Goal: Communication & Community: Answer question/provide support

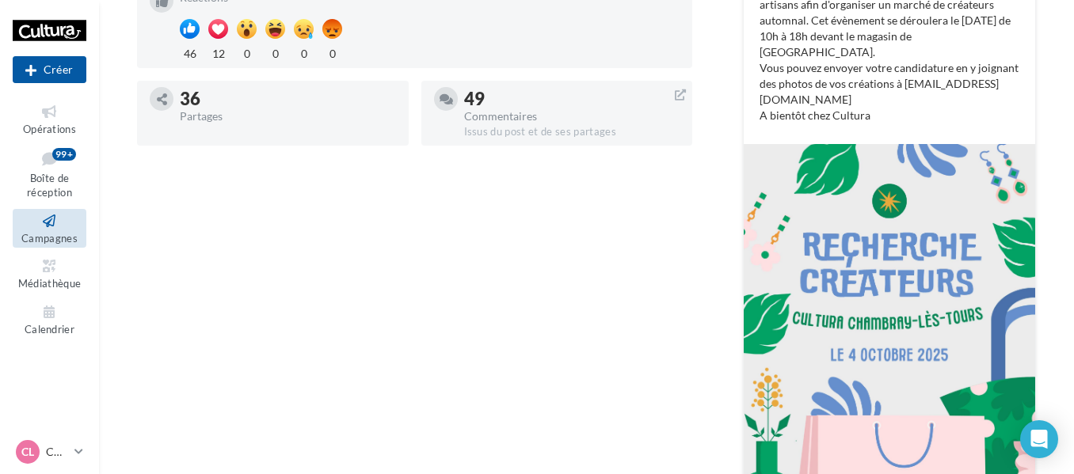
scroll to position [169, 0]
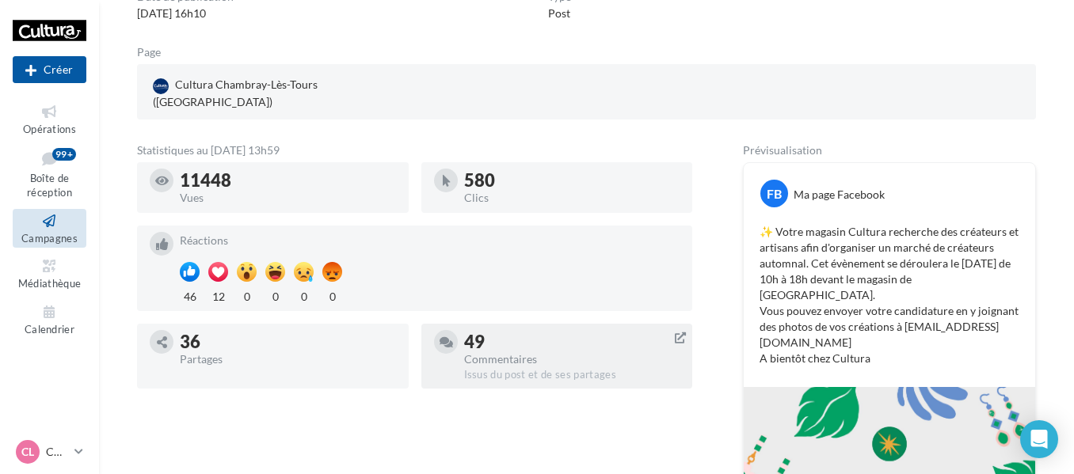
click at [463, 330] on div "49 Commentaires Issus du post et de ses partages" at bounding box center [557, 356] width 246 height 52
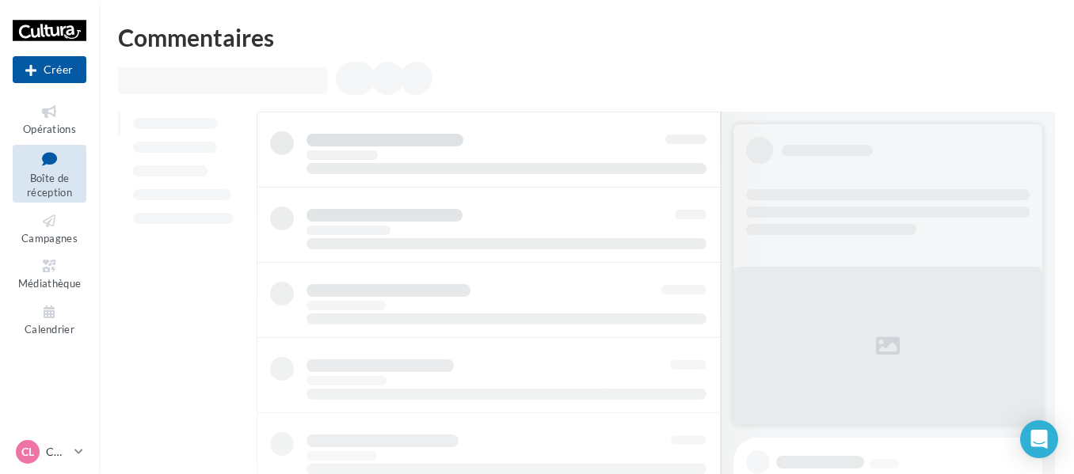
drag, startPoint x: 50, startPoint y: 180, endPoint x: 58, endPoint y: 175, distance: 9.2
click at [50, 180] on span "Boîte de réception" at bounding box center [49, 186] width 45 height 28
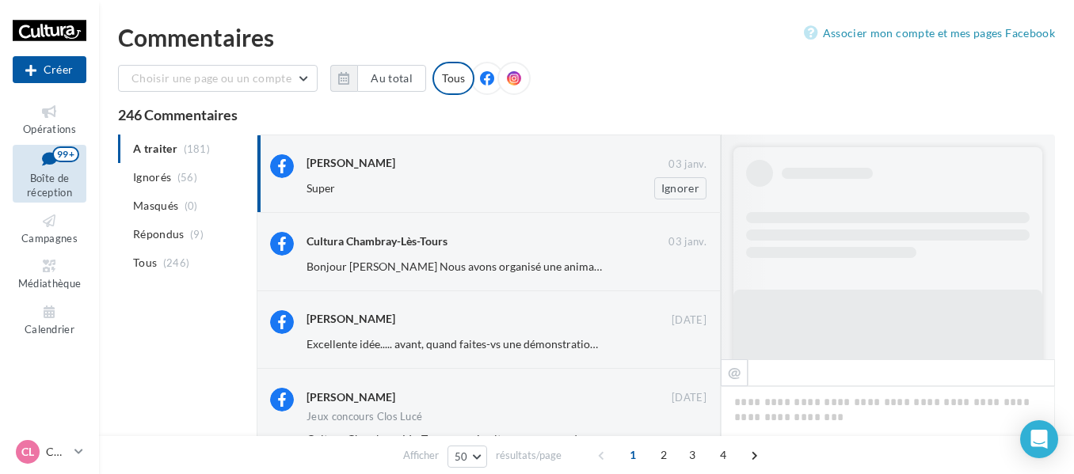
click at [356, 158] on div "Evelyne Burtin Virmoux" at bounding box center [350, 163] width 89 height 16
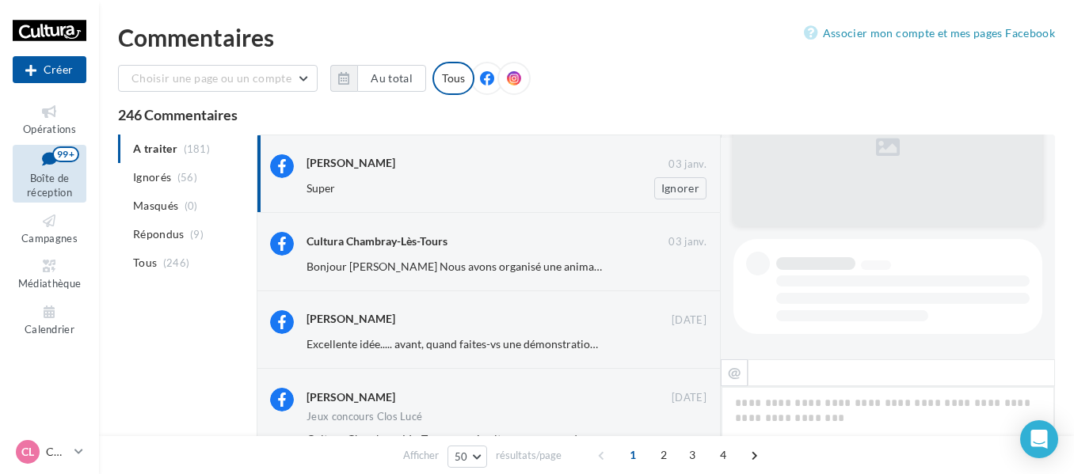
click at [360, 168] on div "Evelyne Burtin Virmoux" at bounding box center [350, 163] width 89 height 16
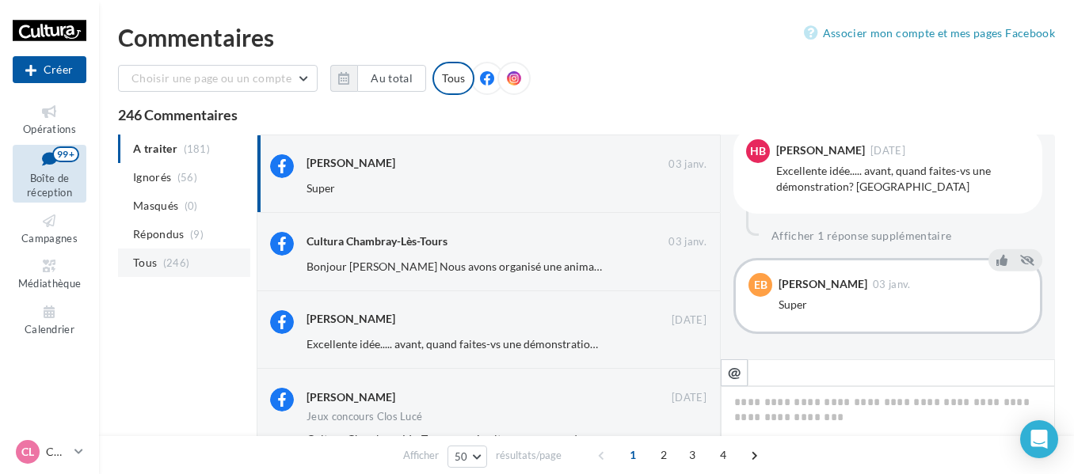
click at [159, 262] on li "Tous (246)" at bounding box center [184, 263] width 132 height 29
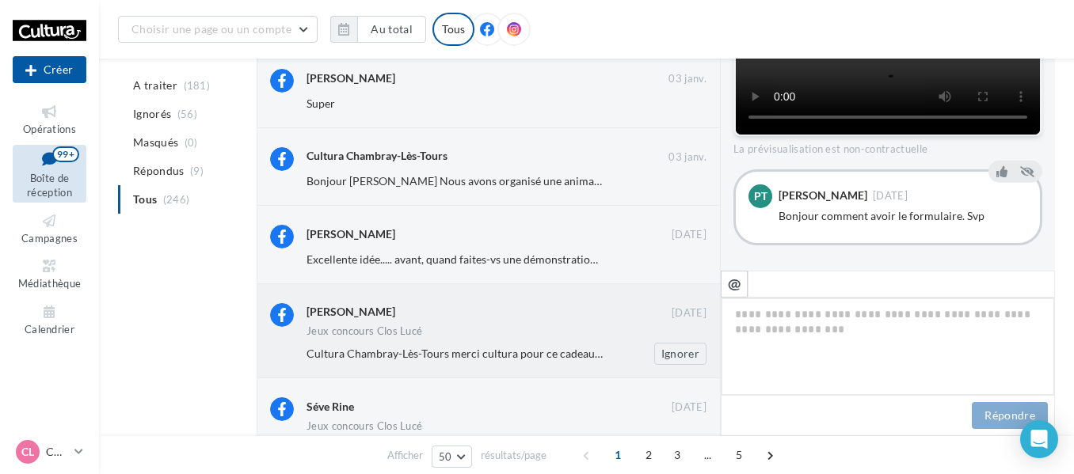
scroll to position [2389, 0]
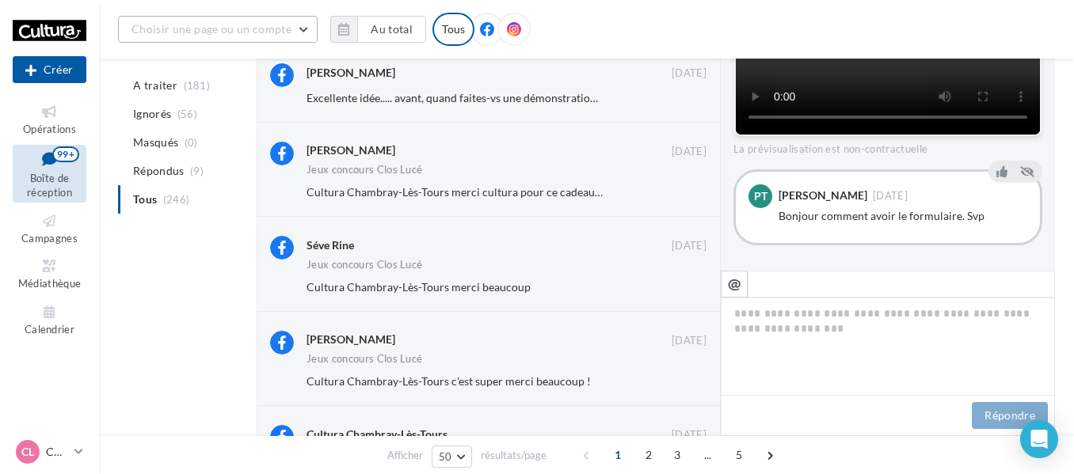
click at [203, 25] on span "Choisir une page ou un compte" at bounding box center [211, 28] width 160 height 13
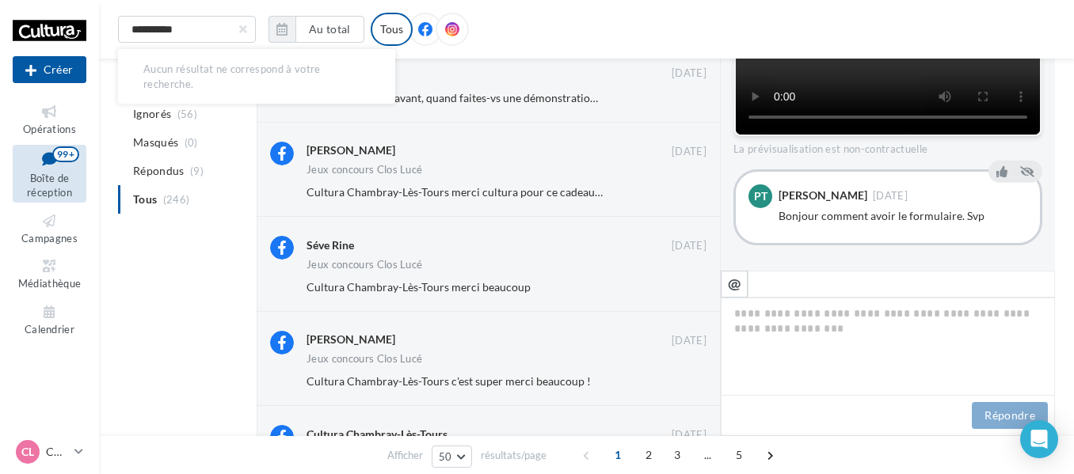
click at [212, 29] on input "*********" at bounding box center [187, 29] width 138 height 27
type input "**********"
click at [241, 23] on input "**********" at bounding box center [187, 29] width 138 height 27
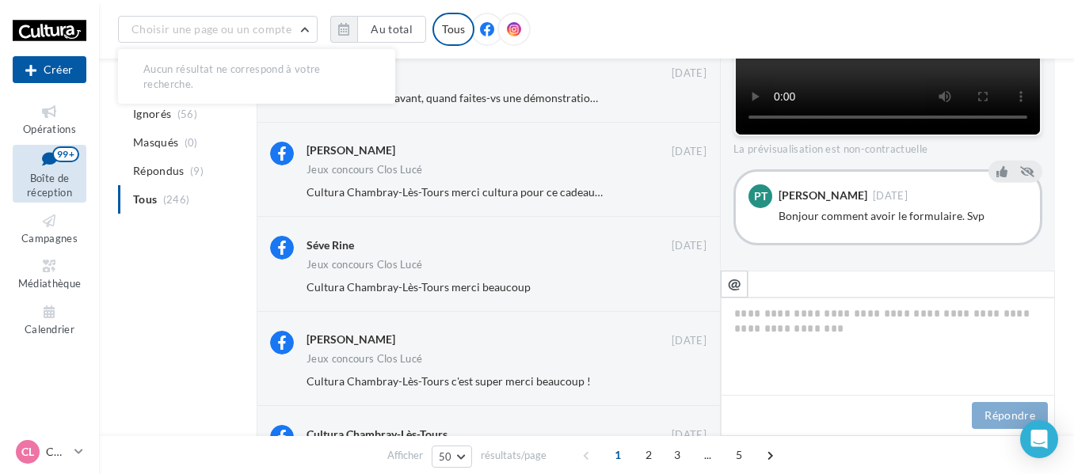
click at [208, 69] on div "Choisir une page ou un compte Aucun résultat ne correspond à votre recherche. A…" at bounding box center [586, 54] width 937 height 4763
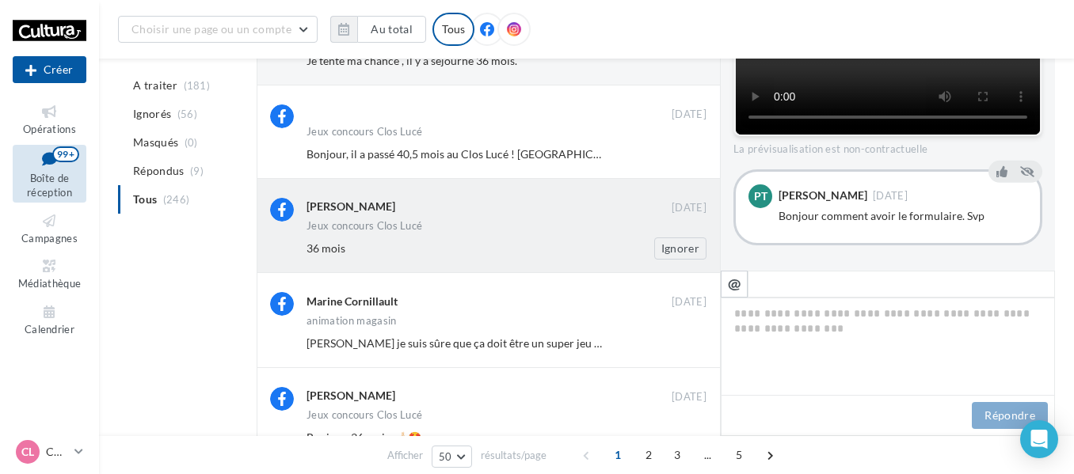
scroll to position [4052, 0]
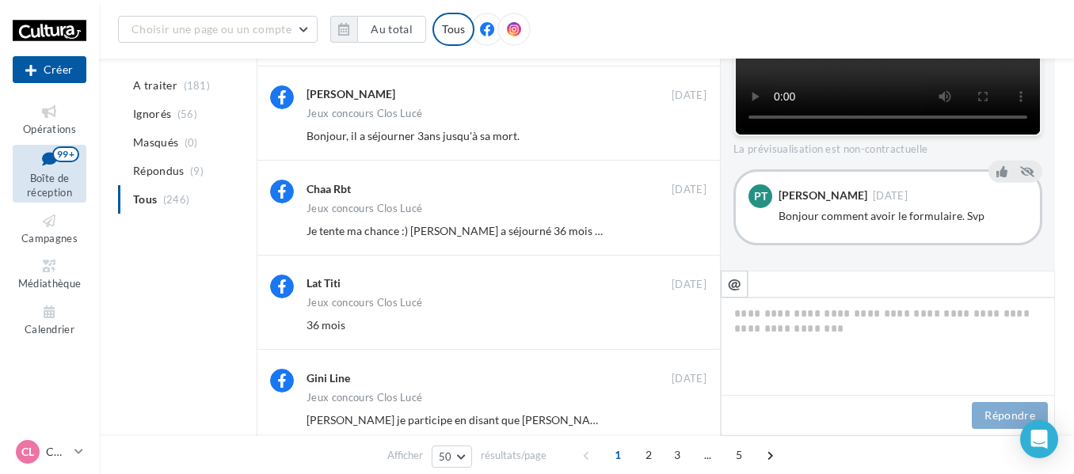
drag, startPoint x: 53, startPoint y: 323, endPoint x: 94, endPoint y: 324, distance: 41.2
click at [54, 324] on span "Calendrier" at bounding box center [50, 329] width 50 height 13
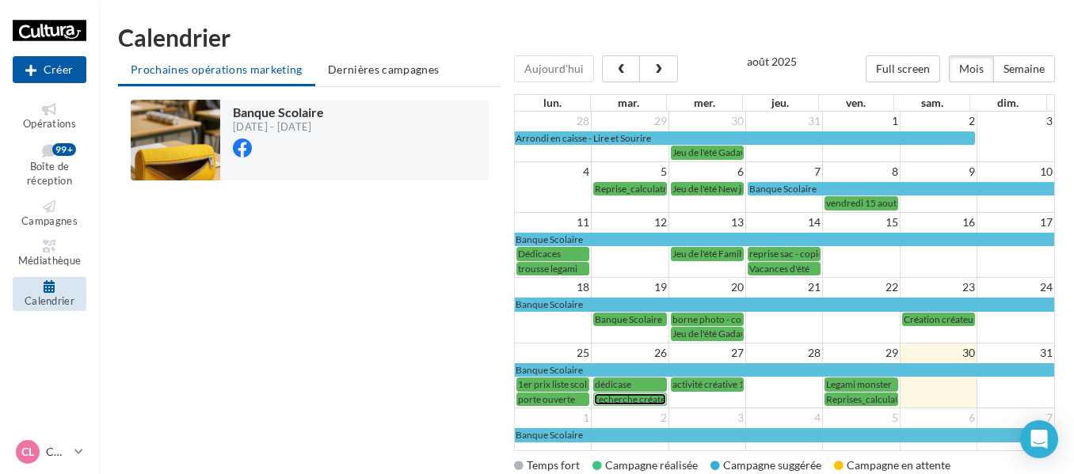
click at [626, 403] on span "recherche créateur" at bounding box center [635, 400] width 80 height 12
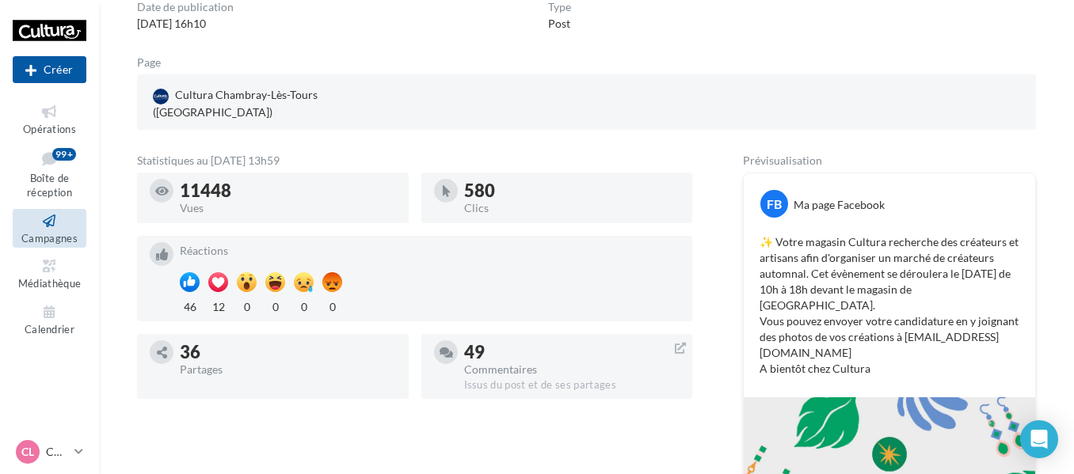
scroll to position [238, 0]
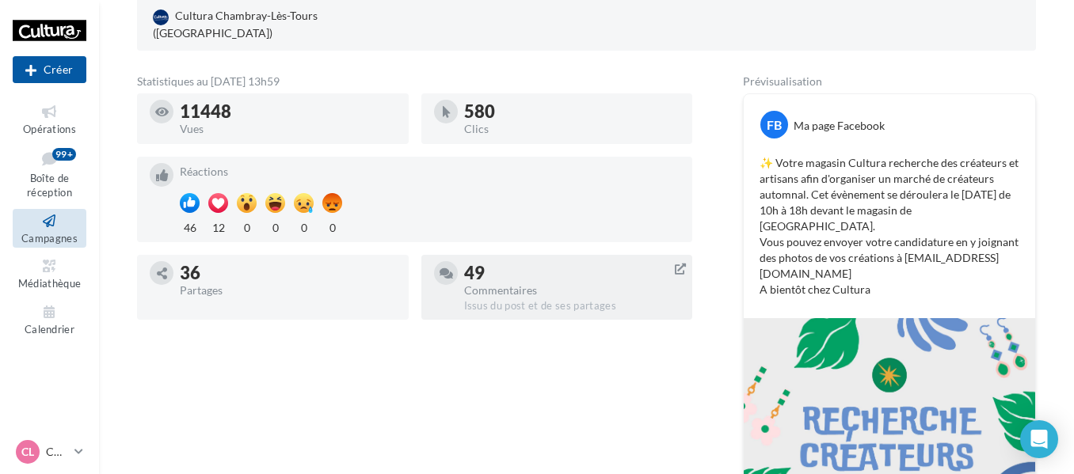
click at [678, 261] on icon at bounding box center [680, 269] width 11 height 16
